Goal: Answer question/provide support: Share knowledge or assist other users

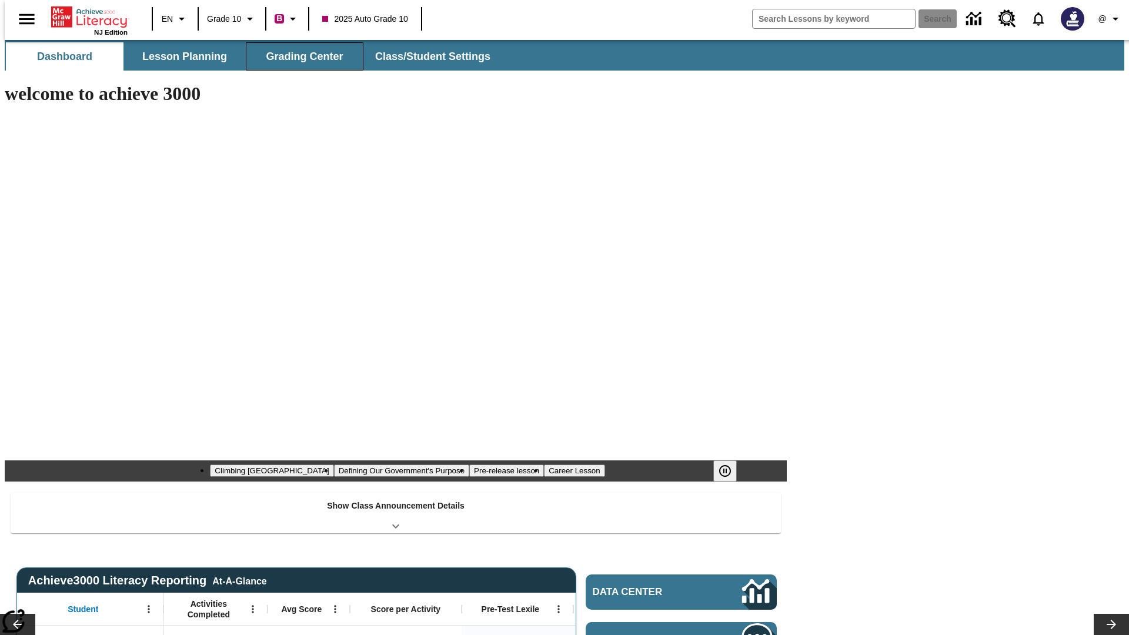
click at [300, 56] on button "Grading Center" at bounding box center [305, 56] width 118 height 28
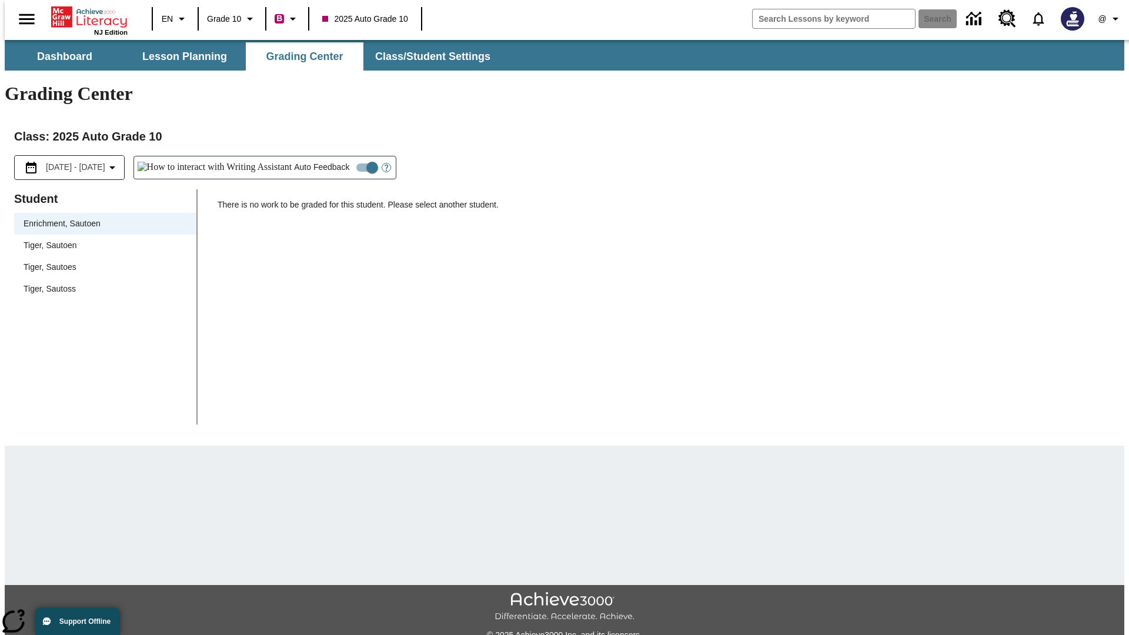
click at [101, 239] on span "Tiger, Sautoen" at bounding box center [105, 245] width 163 height 12
click at [385, 165] on icon "Open Help for Writing Assistant" at bounding box center [387, 168] width 4 height 6
